Goal: Information Seeking & Learning: Learn about a topic

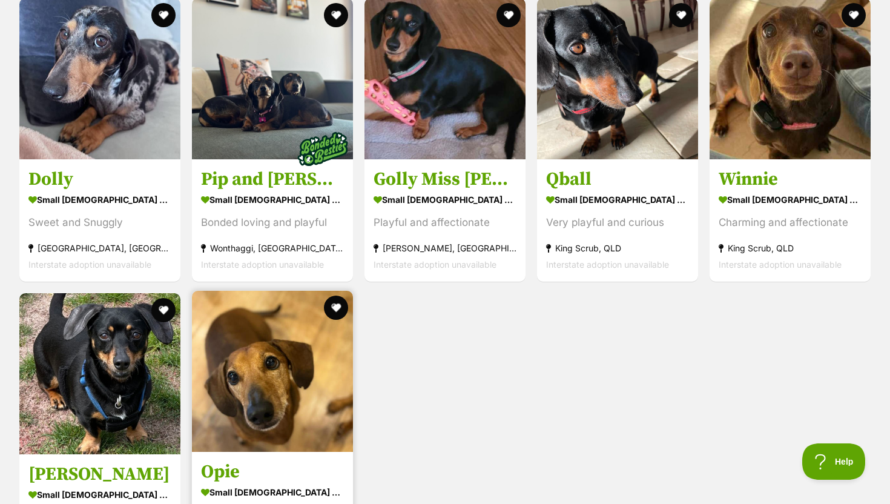
scroll to position [2053, 0]
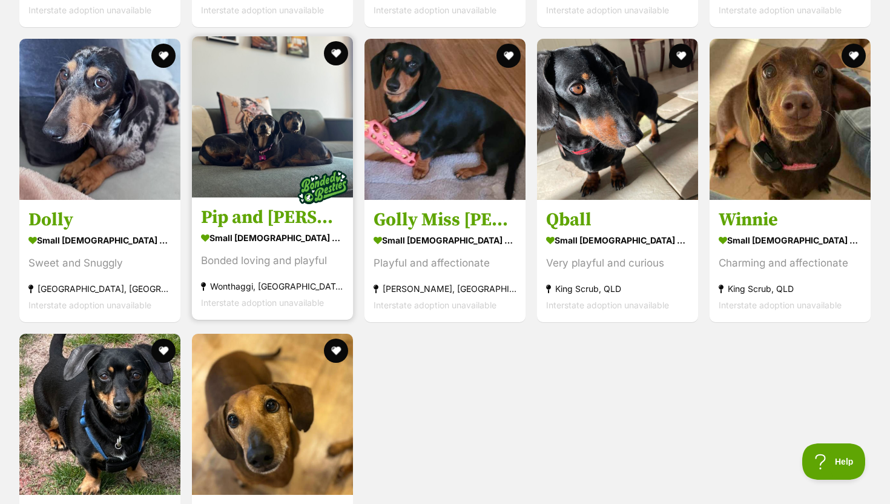
click at [240, 166] on img at bounding box center [272, 116] width 161 height 161
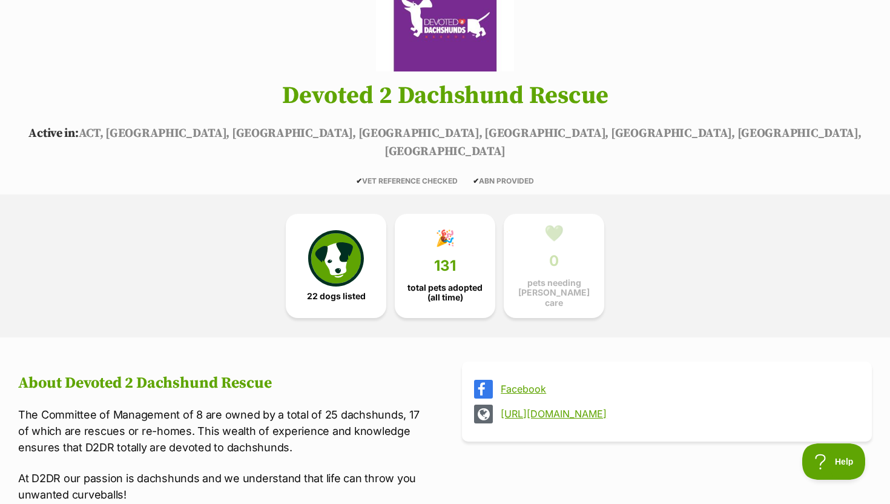
scroll to position [0, 0]
